Goal: Check status

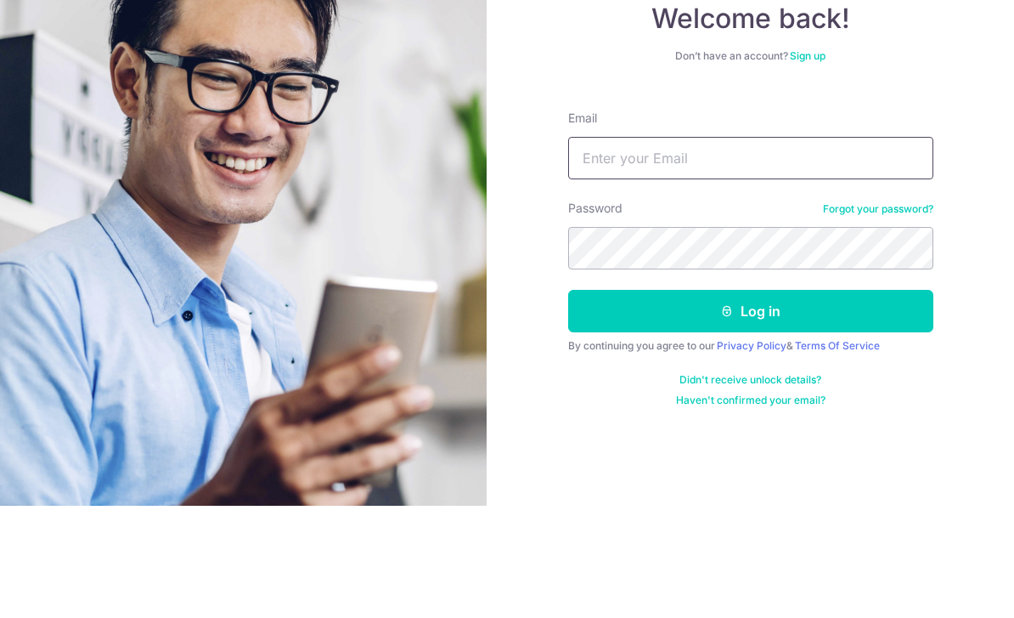
type input "[EMAIL_ADDRESS][DOMAIN_NAME]"
click at [750, 402] on button "Log in" at bounding box center [750, 423] width 365 height 42
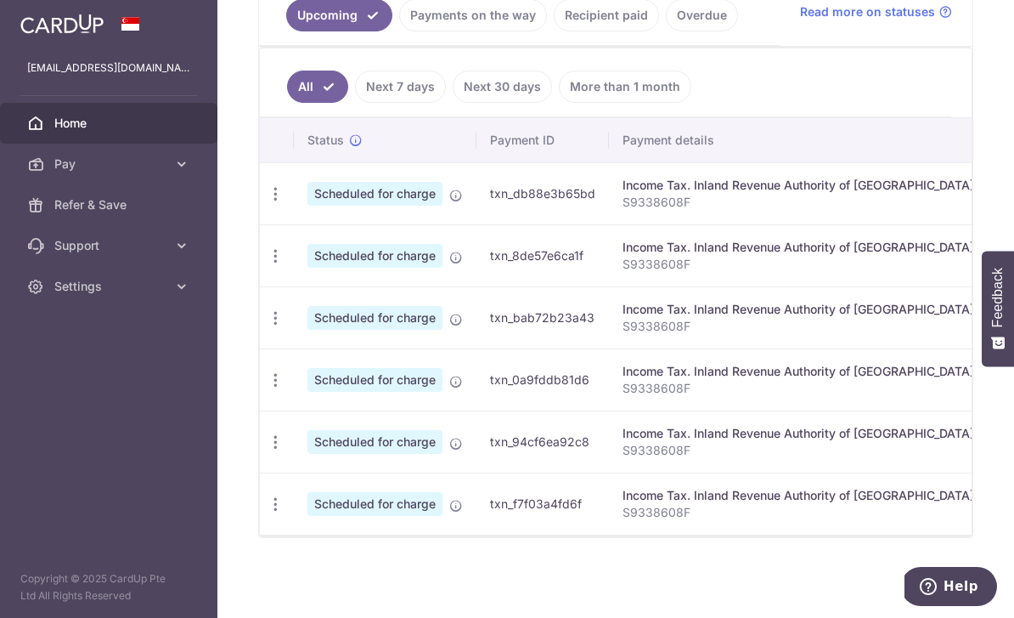
scroll to position [351, 0]
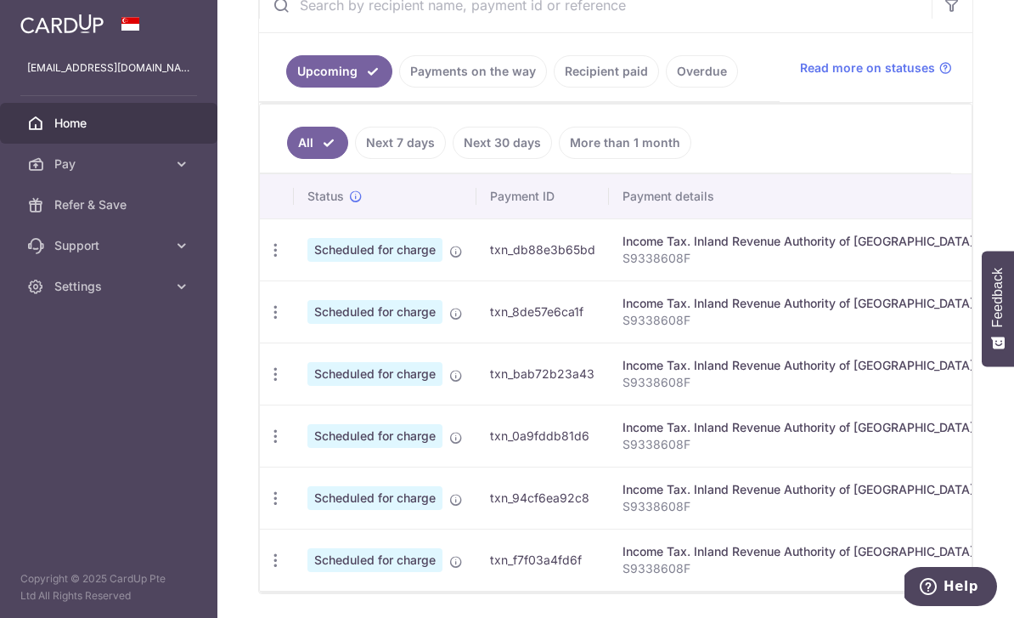
click at [399, 87] on link "Payments on the way" at bounding box center [473, 71] width 148 height 32
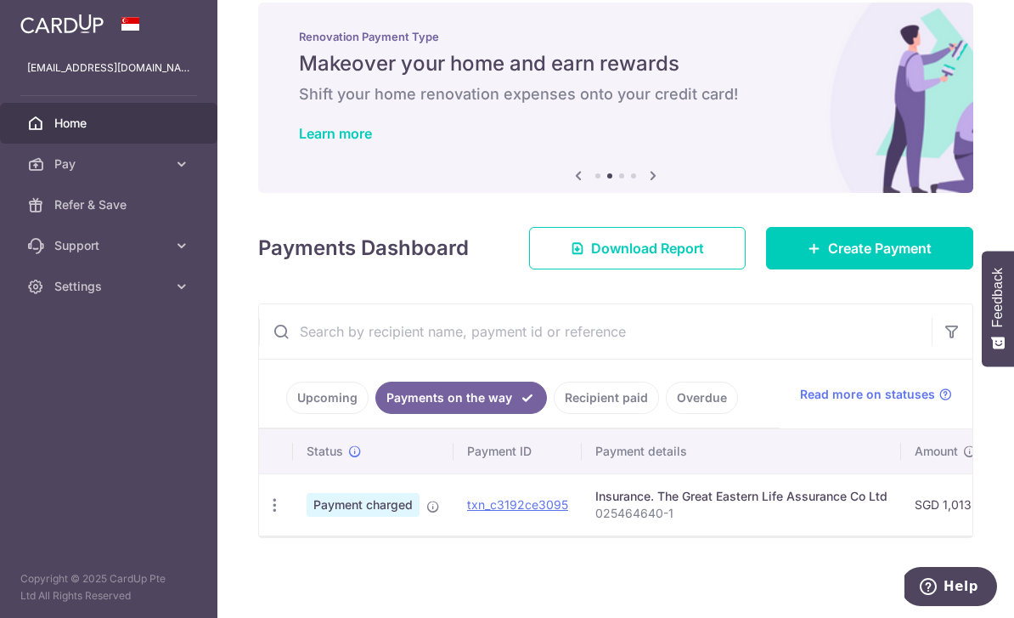
scroll to position [0, 0]
click at [307, 516] on span "Payment charged" at bounding box center [363, 505] width 113 height 24
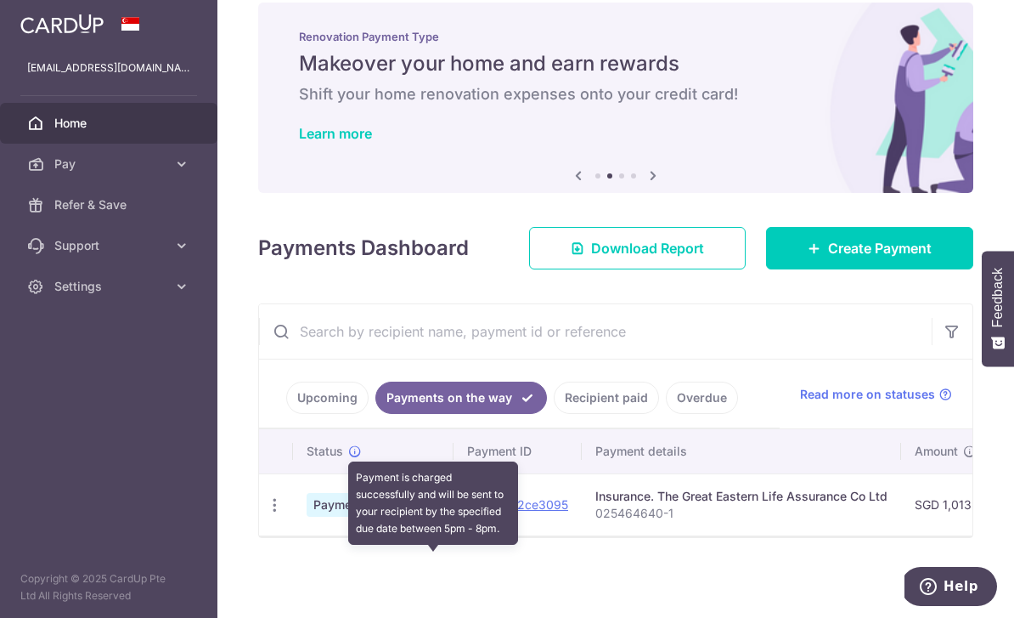
click at [426, 513] on icon at bounding box center [433, 507] width 14 height 14
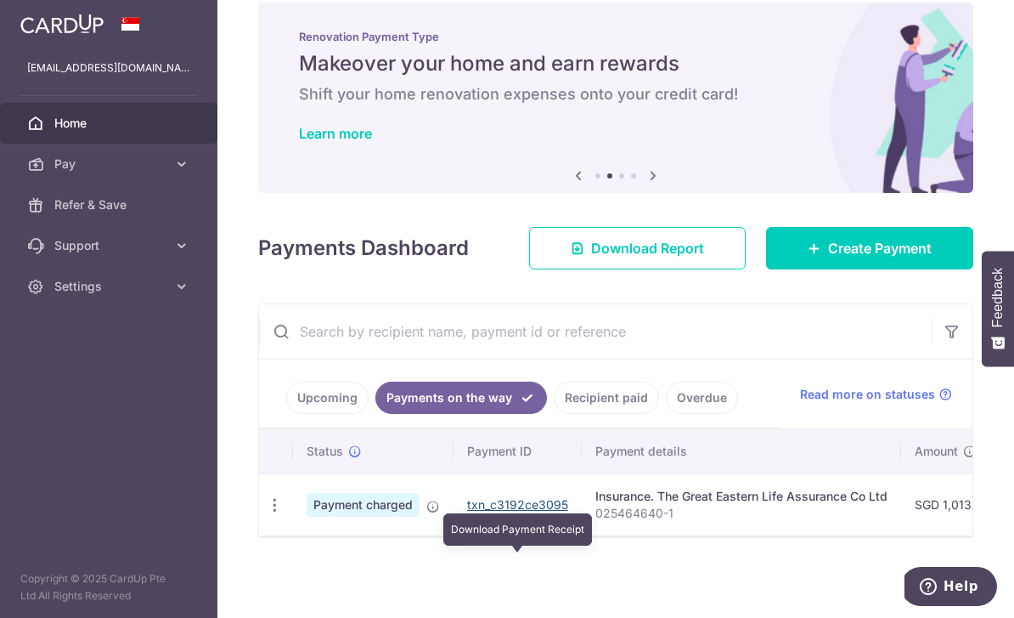
click at [467, 511] on link "txn_c3192ce3095" at bounding box center [517, 504] width 101 height 14
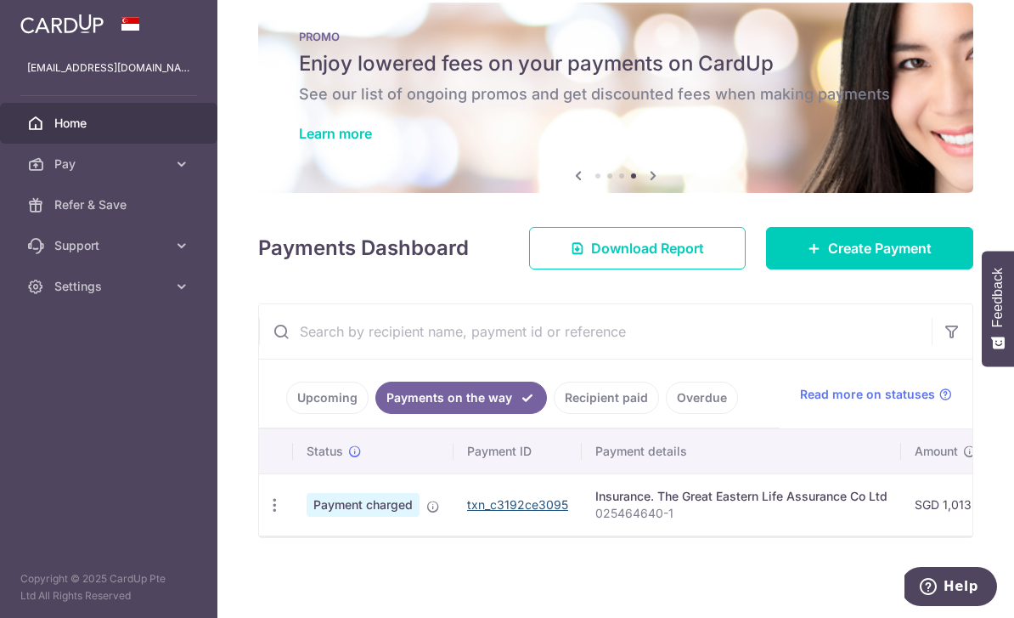
scroll to position [37, 0]
click at [554, 414] on link "Recipient paid" at bounding box center [606, 397] width 105 height 32
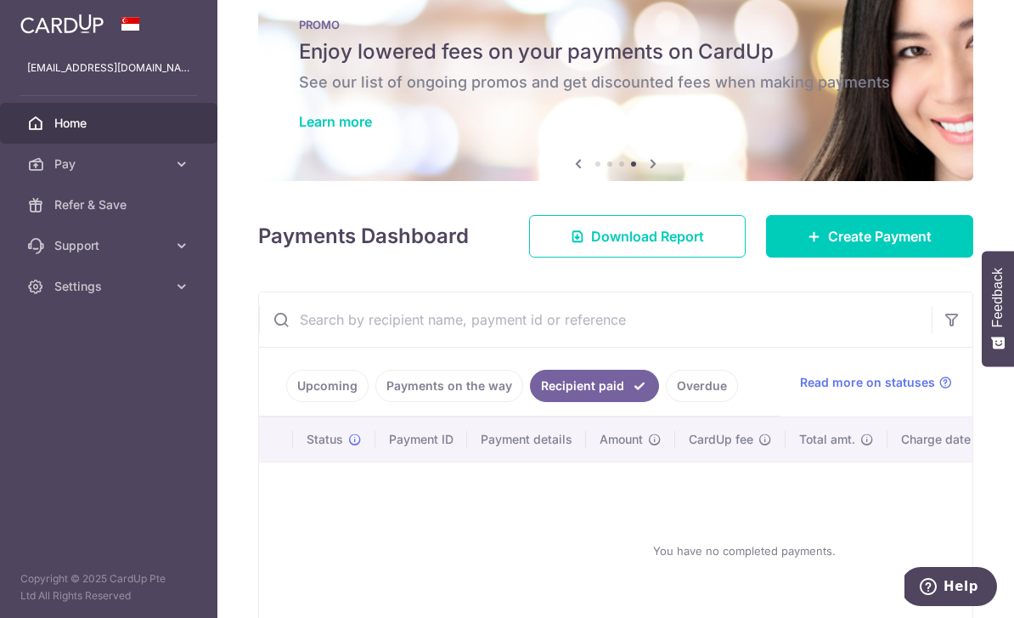
click at [375, 402] on link "Payments on the way" at bounding box center [449, 386] width 148 height 32
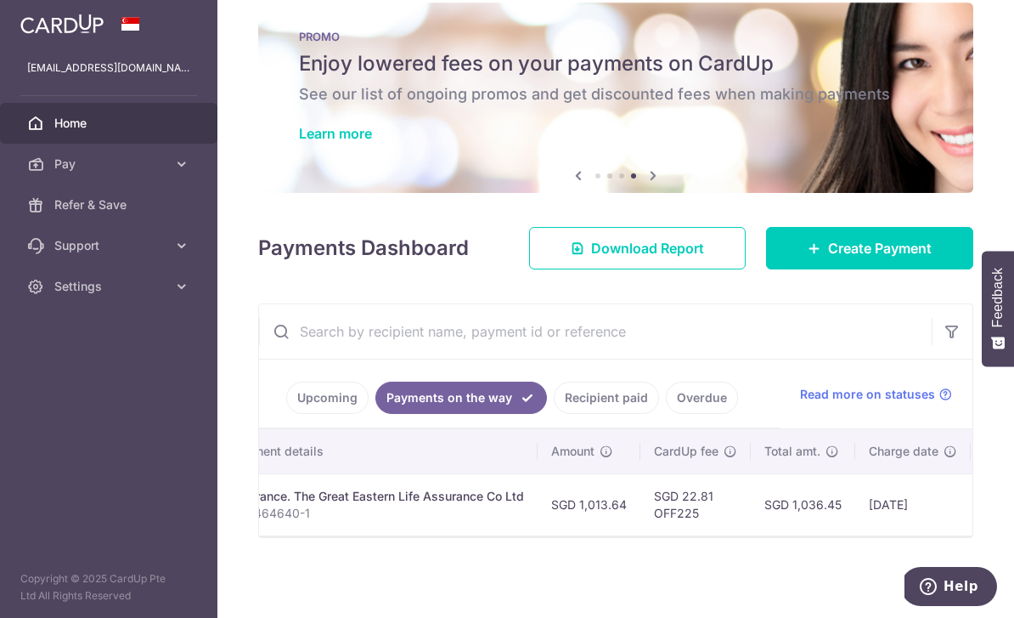
scroll to position [0, 362]
click at [928, 403] on span "Read more on statuses" at bounding box center [867, 394] width 135 height 17
